Goal: Check status: Check status

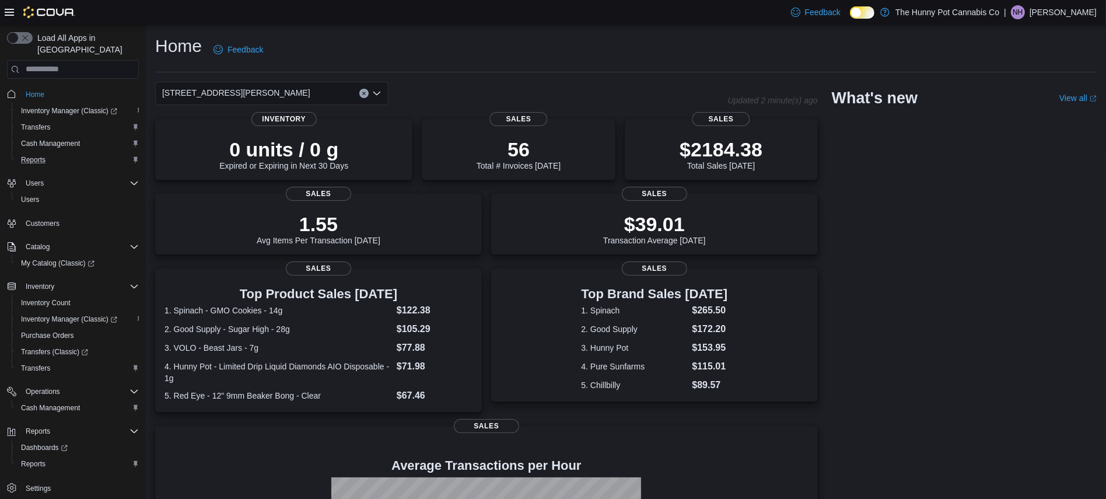
click at [59, 153] on div "Reports" at bounding box center [77, 160] width 122 height 14
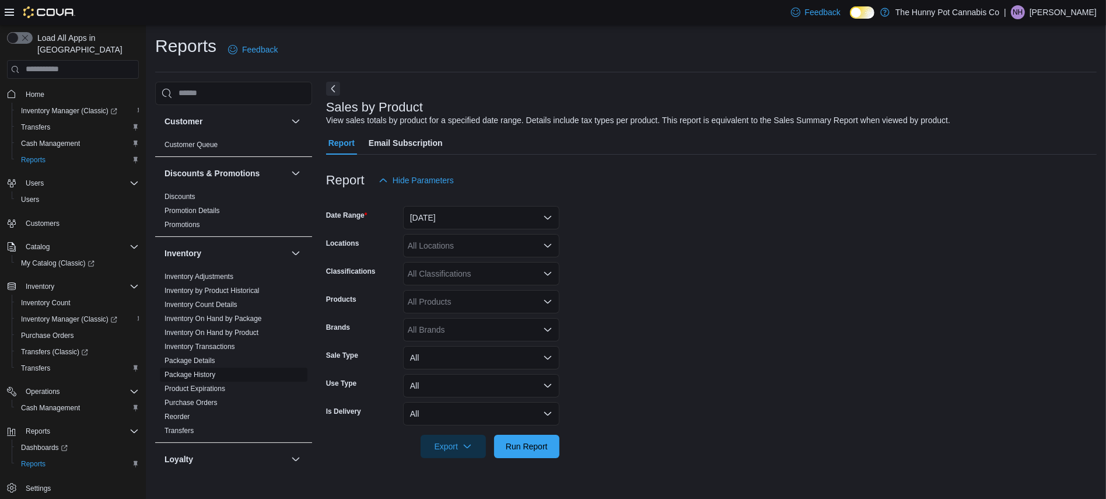
click at [177, 374] on link "Package History" at bounding box center [189, 374] width 51 height 8
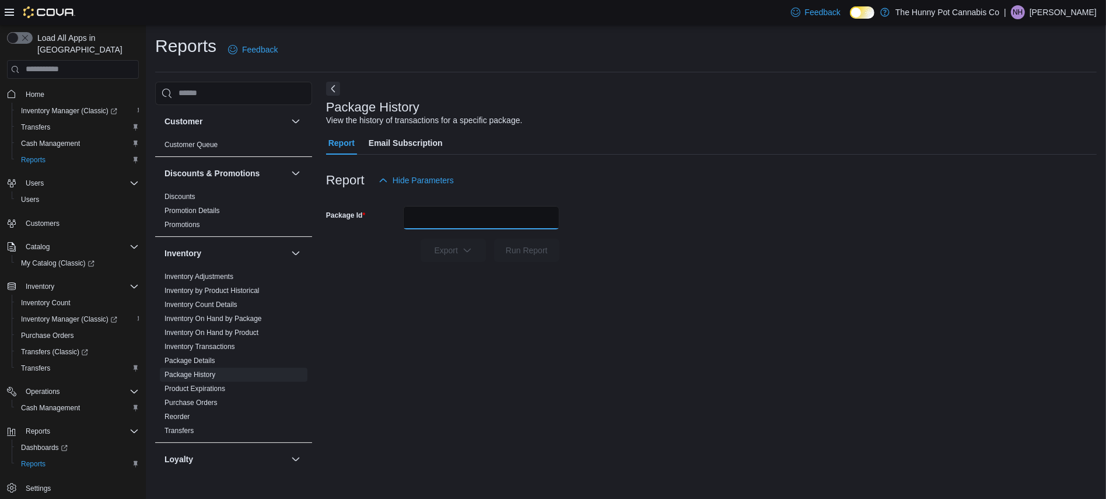
click at [433, 218] on input "Package Id" at bounding box center [481, 217] width 156 height 23
type input "*********"
click at [494, 238] on button "Run Report" at bounding box center [526, 249] width 65 height 23
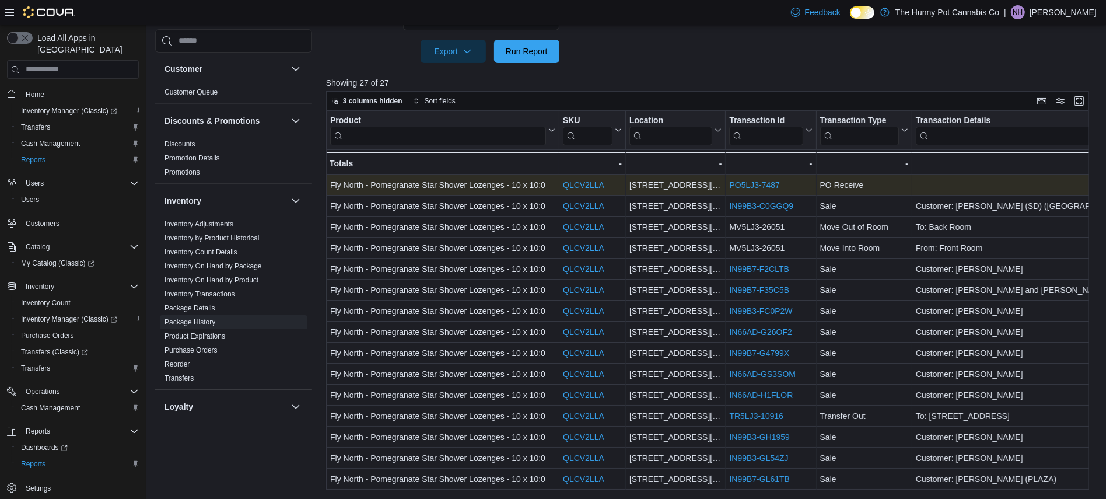
click at [749, 183] on link "PO5LJ3-7487" at bounding box center [754, 184] width 50 height 9
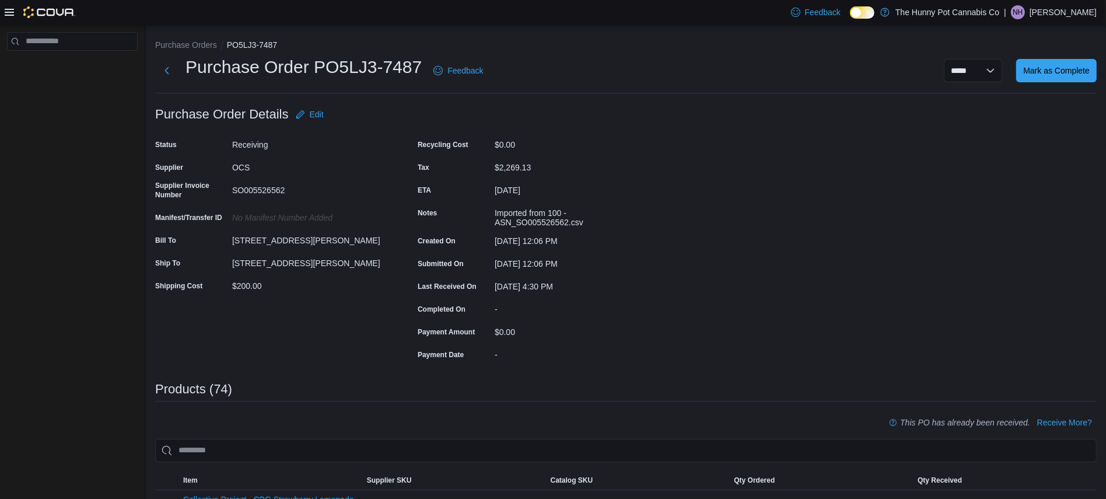
click at [254, 191] on div "SO005526562" at bounding box center [310, 188] width 156 height 14
copy div "SO005526562"
